Goal: Browse casually

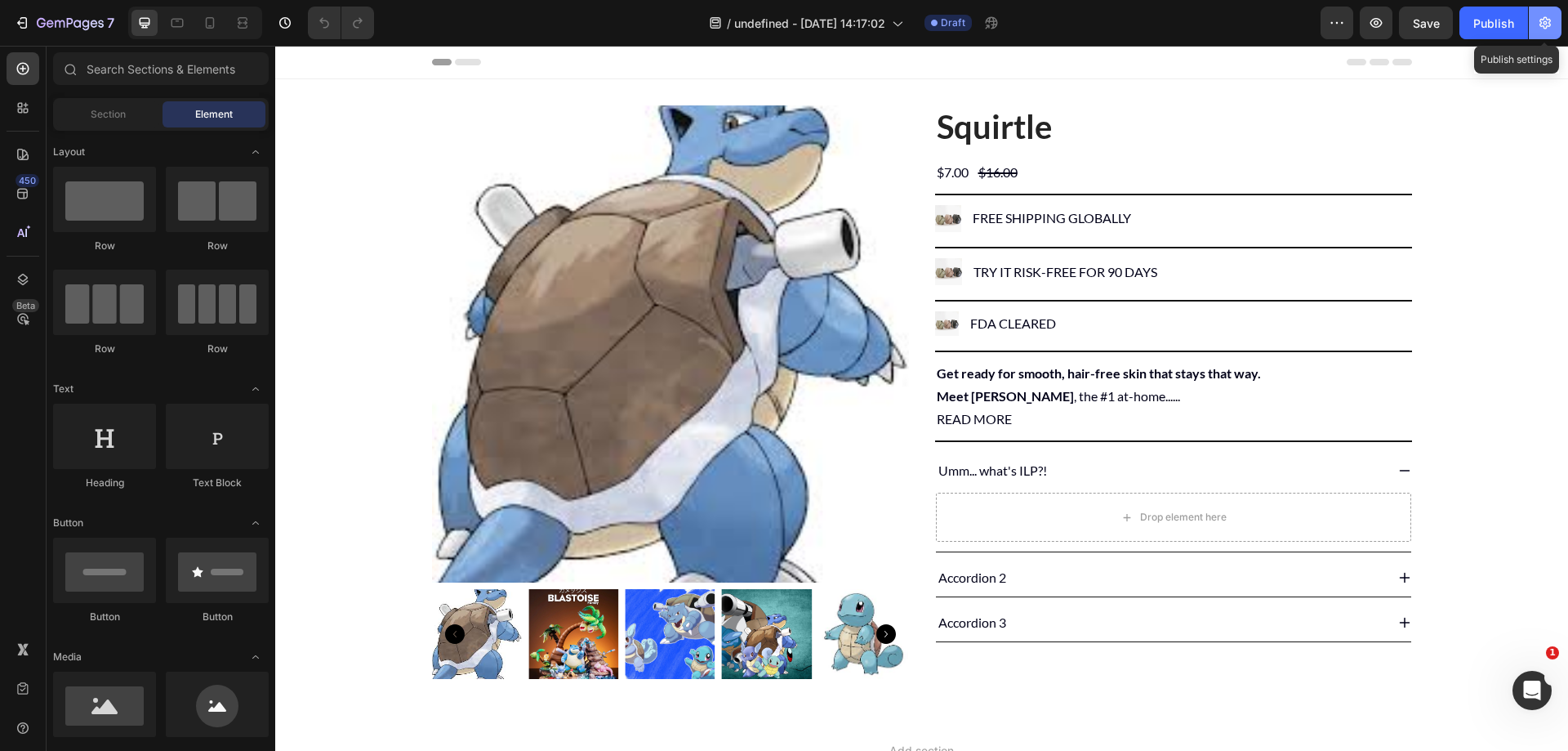
click at [1540, 29] on icon "button" at bounding box center [1545, 22] width 16 height 16
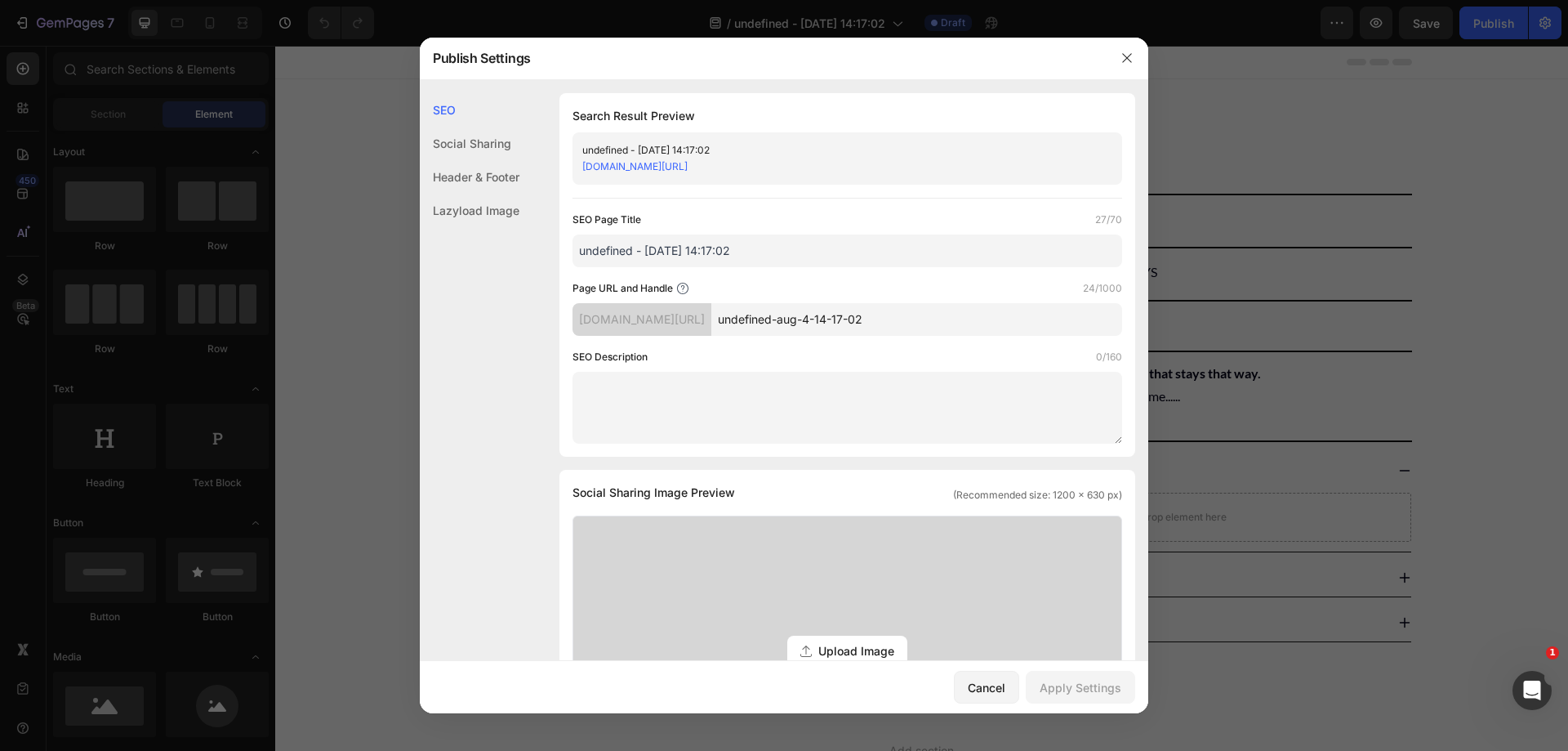
click at [89, 32] on div at bounding box center [784, 376] width 1568 height 751
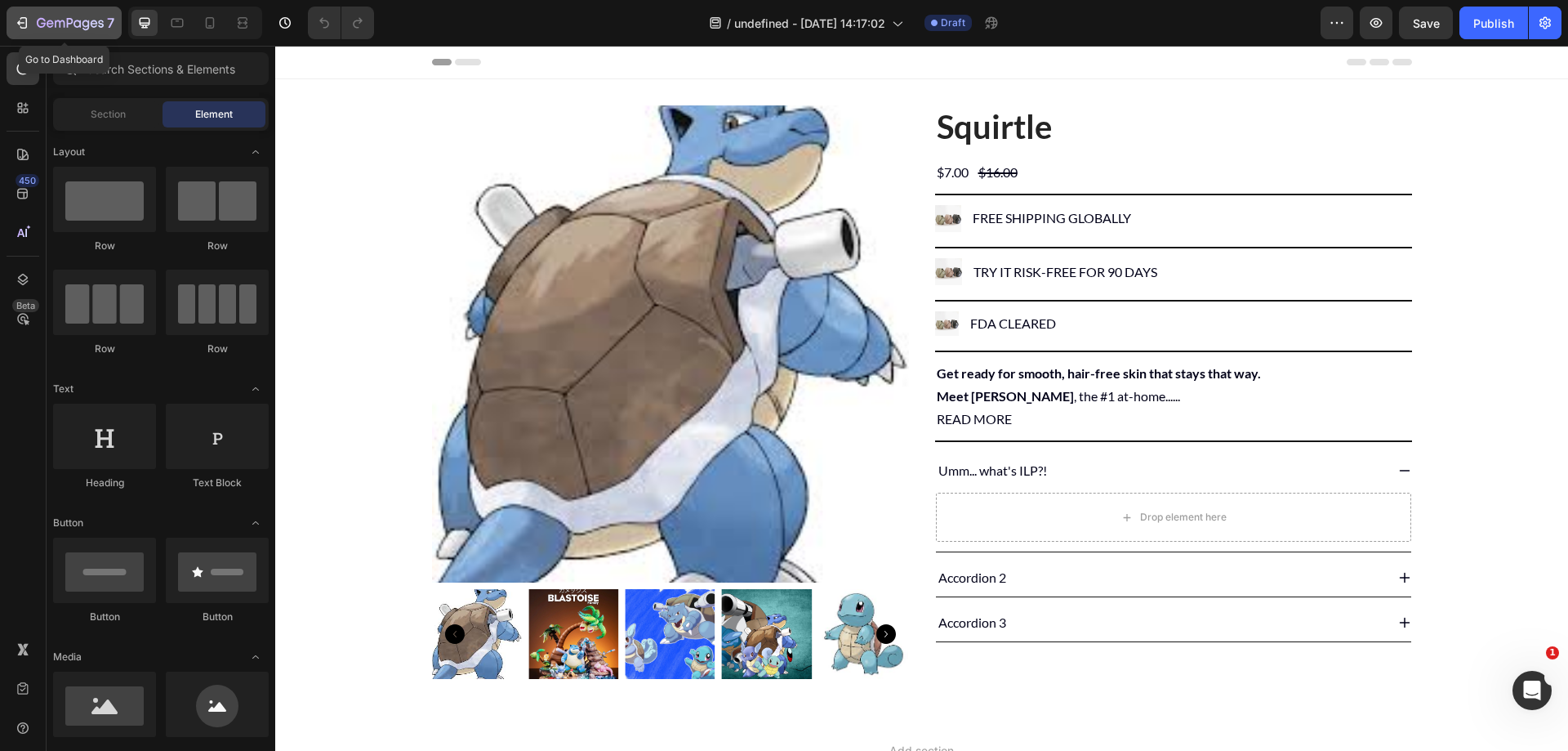
click at [80, 18] on icon "button" at bounding box center [70, 24] width 67 height 14
